Goal: Task Accomplishment & Management: Manage account settings

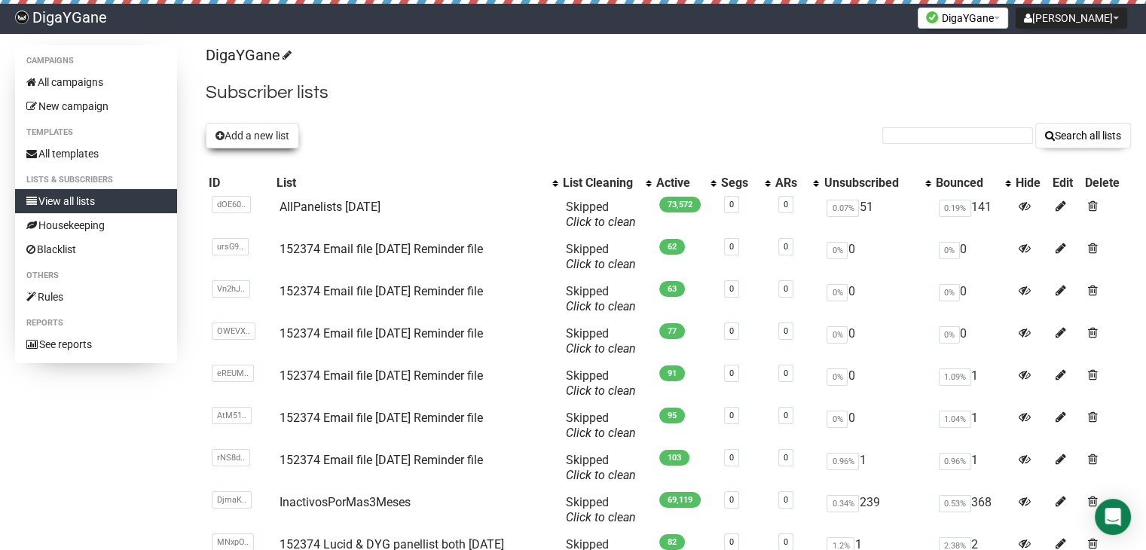
click at [282, 136] on button "Add a new list" at bounding box center [252, 136] width 93 height 26
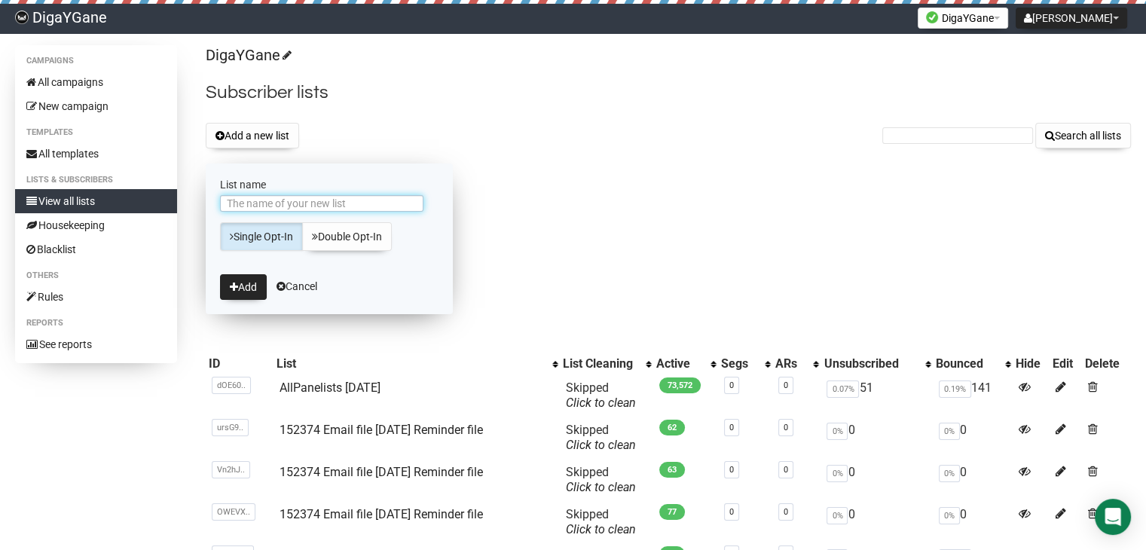
paste input "152374 Email file [DATE] Reminder file"
type input "152374 Email file [DATE] Reminder file"
click at [241, 287] on button "Add" at bounding box center [243, 287] width 47 height 26
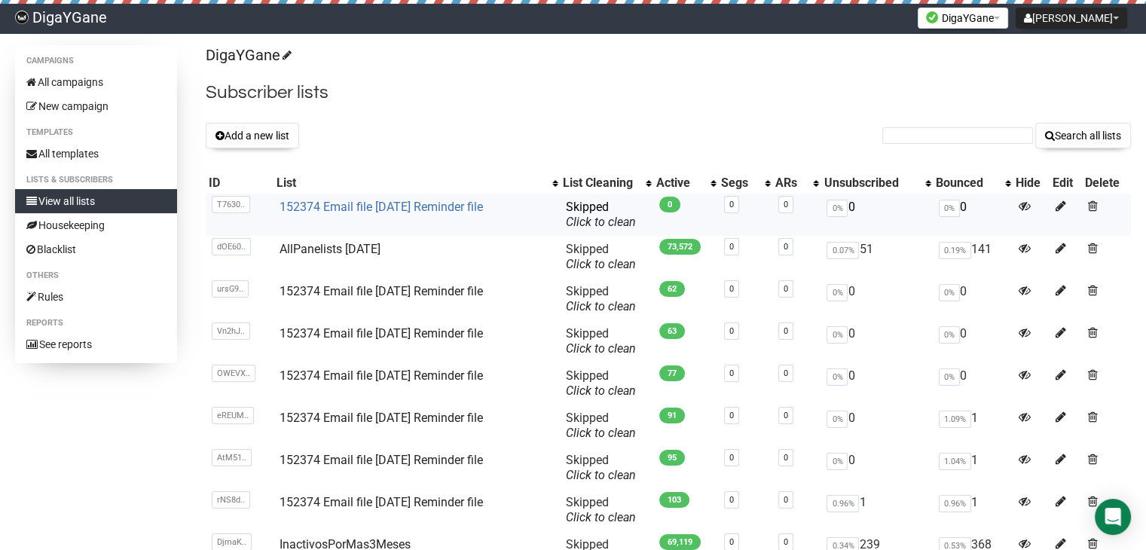
click at [407, 203] on link "152374 Email file [DATE] Reminder file" at bounding box center [381, 207] width 203 height 14
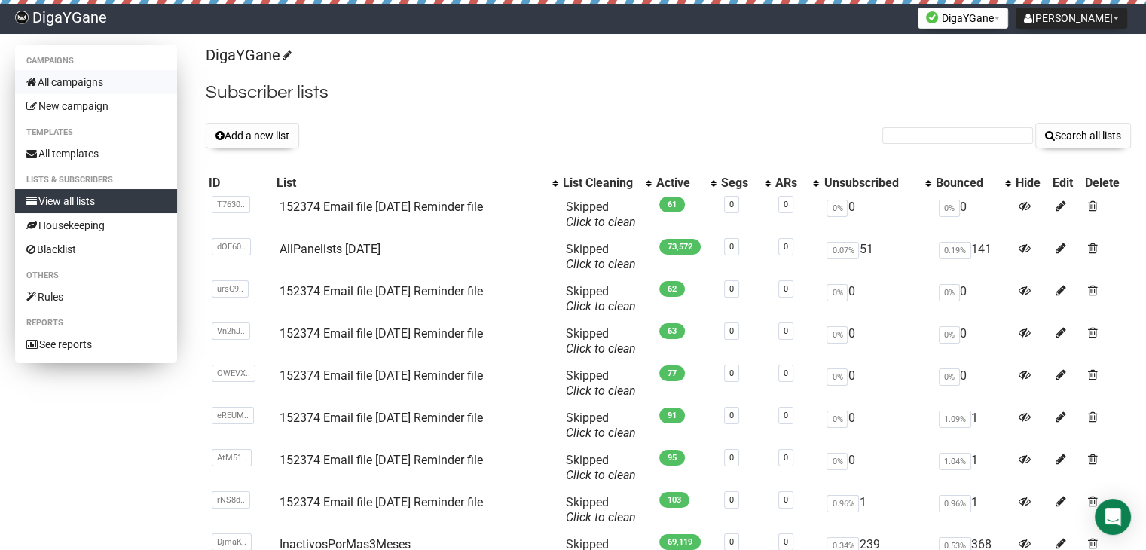
click at [51, 78] on link "All campaigns" at bounding box center [96, 82] width 162 height 24
